Goal: Information Seeking & Learning: Learn about a topic

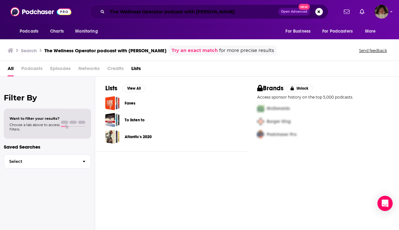
click at [229, 11] on input "The Wellness Operator podcast with [PERSON_NAME]" at bounding box center [192, 12] width 171 height 10
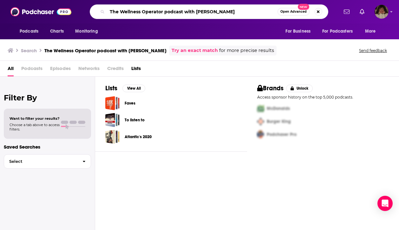
drag, startPoint x: 210, startPoint y: 9, endPoint x: 112, endPoint y: 6, distance: 97.4
click at [113, 6] on div "The Wellness Operator podcast with [PERSON_NAME] Open Advanced New" at bounding box center [209, 11] width 239 height 15
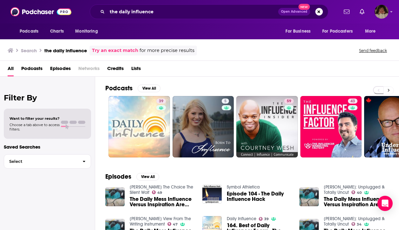
click at [387, 87] on button at bounding box center [389, 91] width 10 height 8
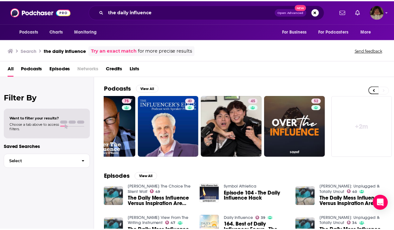
scroll to position [0, 289]
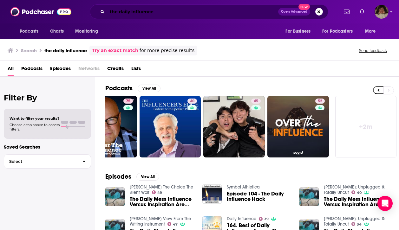
click at [168, 12] on input "the daily influence" at bounding box center [192, 12] width 171 height 10
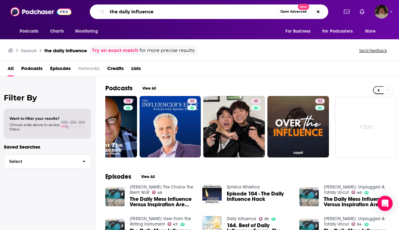
click at [198, 12] on input "the daily influence" at bounding box center [192, 12] width 170 height 10
type input "the daily influence [PERSON_NAME] [PERSON_NAME]"
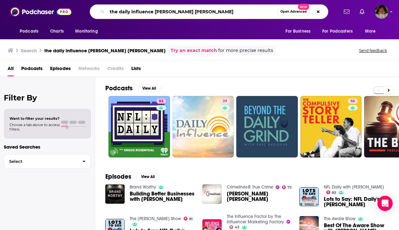
drag, startPoint x: 214, startPoint y: 10, endPoint x: 106, endPoint y: 8, distance: 108.2
click at [106, 8] on div "the daily influence [PERSON_NAME] [PERSON_NAME] Open Advanced New" at bounding box center [209, 11] width 239 height 15
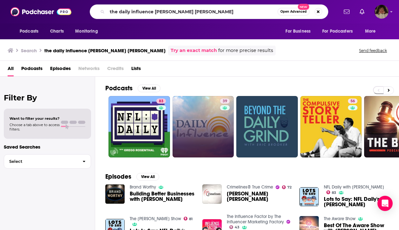
click at [206, 130] on link "39" at bounding box center [204, 127] width 62 height 62
